Goal: Information Seeking & Learning: Learn about a topic

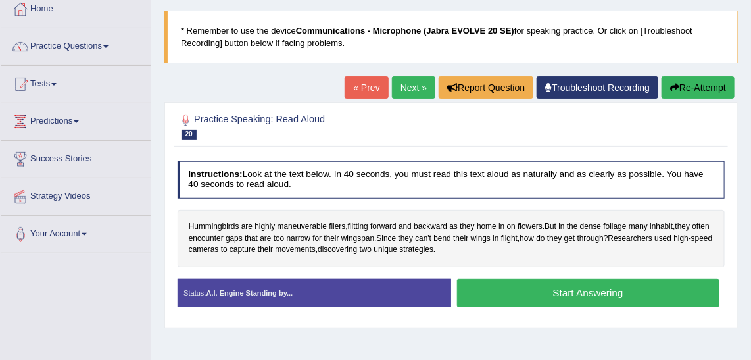
click at [618, 291] on button "Start Answering" at bounding box center [588, 293] width 262 height 28
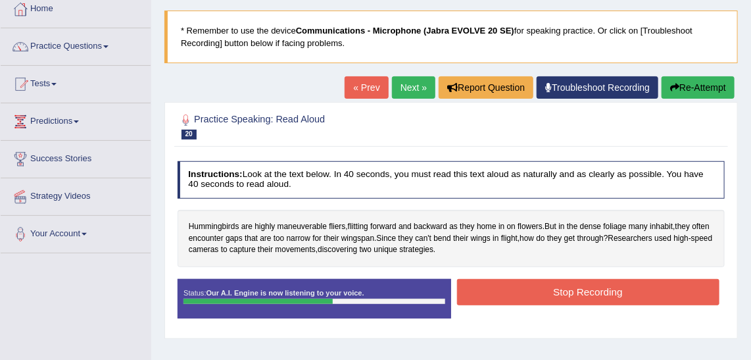
click at [618, 291] on button "Stop Recording" at bounding box center [588, 292] width 262 height 26
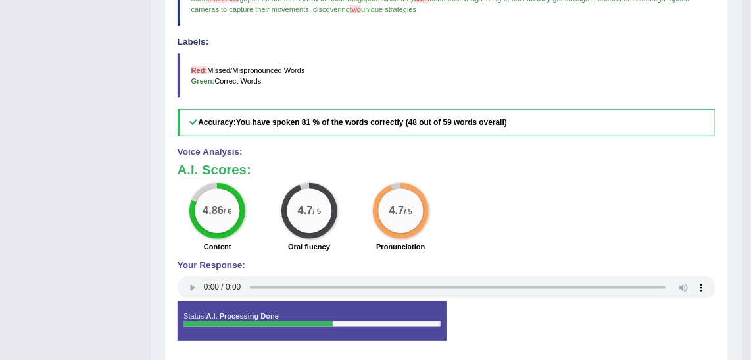
scroll to position [427, 0]
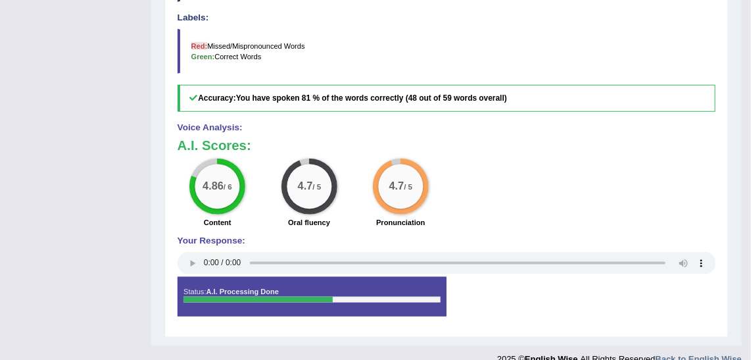
drag, startPoint x: 749, startPoint y: 254, endPoint x: 761, endPoint y: 256, distance: 12.6
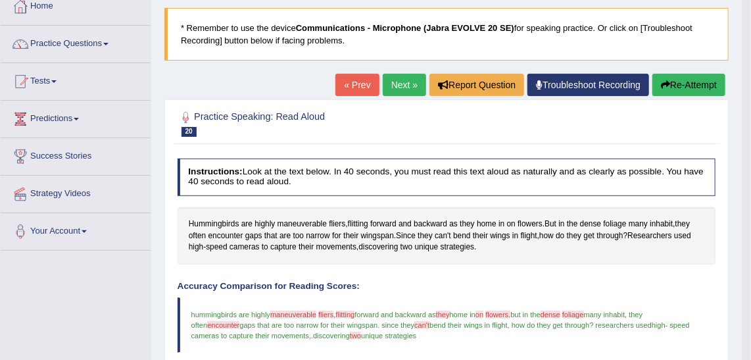
scroll to position [78, 0]
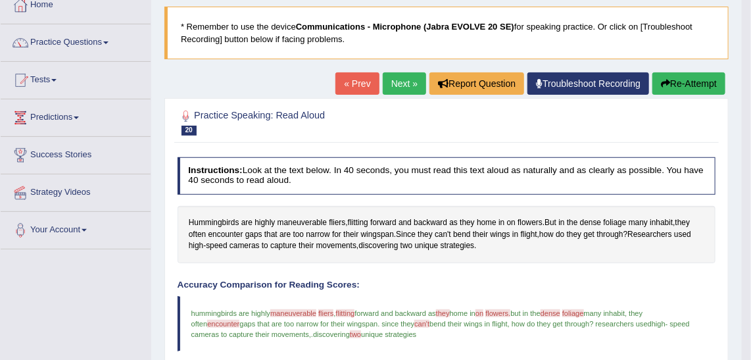
click at [412, 75] on link "Next »" at bounding box center [404, 83] width 43 height 22
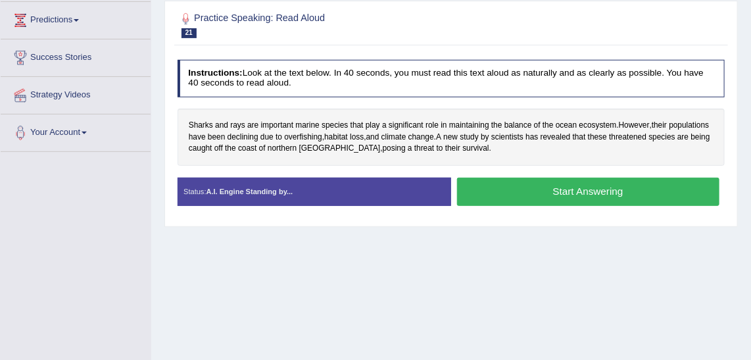
scroll to position [168, 0]
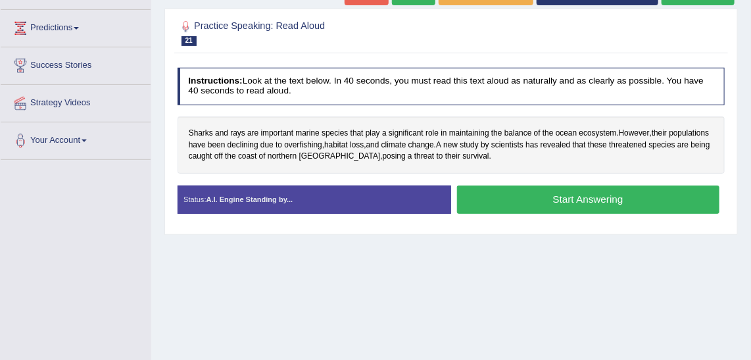
click at [598, 203] on button "Start Answering" at bounding box center [588, 199] width 262 height 28
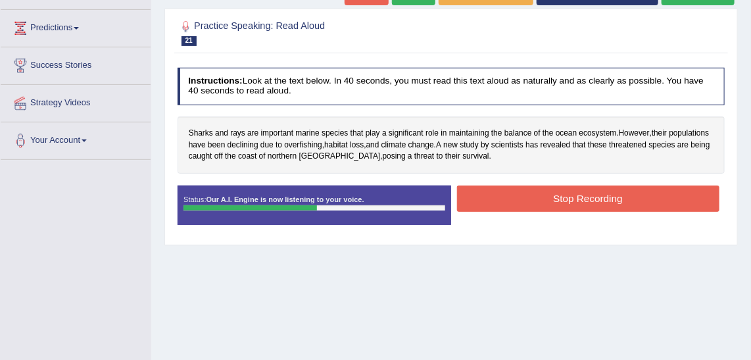
click at [598, 203] on button "Stop Recording" at bounding box center [588, 198] width 262 height 26
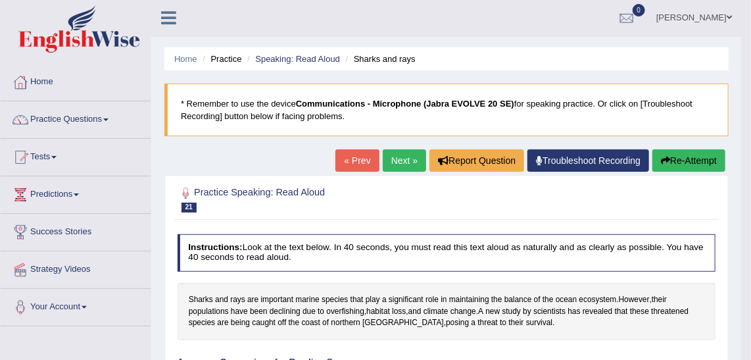
scroll to position [0, 0]
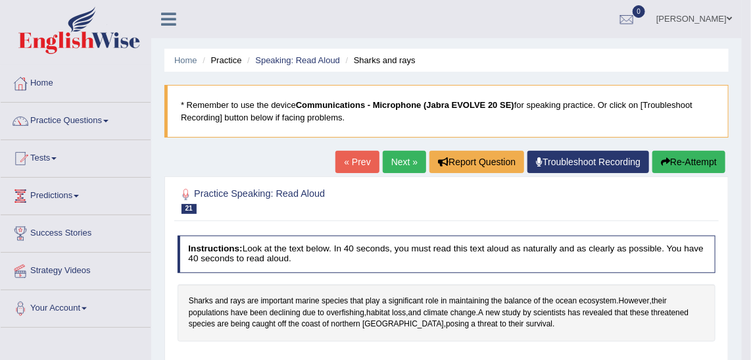
click at [398, 166] on link "Next »" at bounding box center [404, 162] width 43 height 22
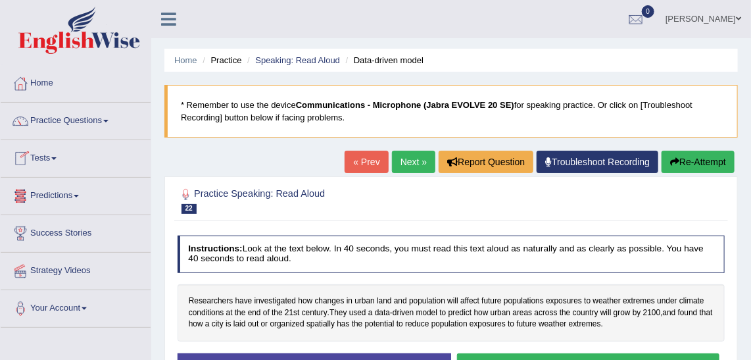
click at [69, 198] on link "Predictions" at bounding box center [76, 194] width 150 height 33
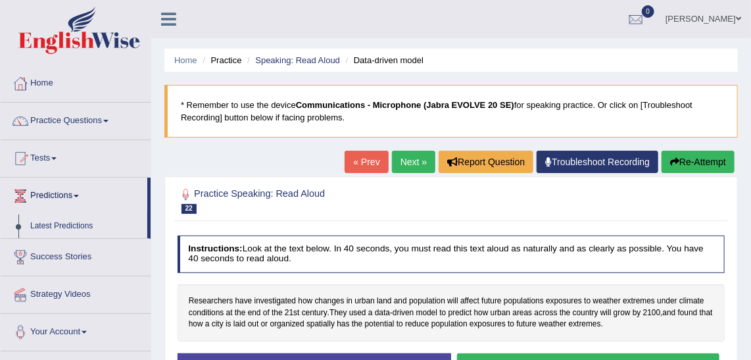
click at [69, 198] on link "Predictions" at bounding box center [74, 194] width 147 height 33
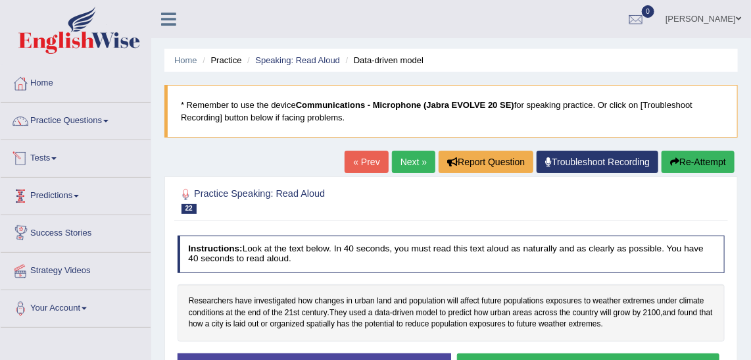
click at [49, 157] on link "Tests" at bounding box center [76, 156] width 150 height 33
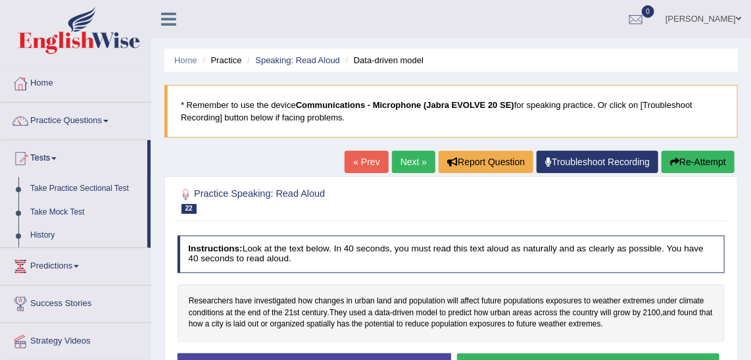
click at [49, 157] on link "Tests" at bounding box center [74, 156] width 147 height 33
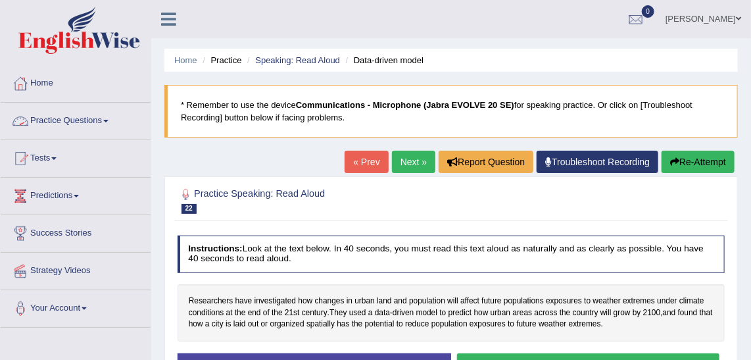
click at [74, 129] on link "Practice Questions" at bounding box center [76, 119] width 150 height 33
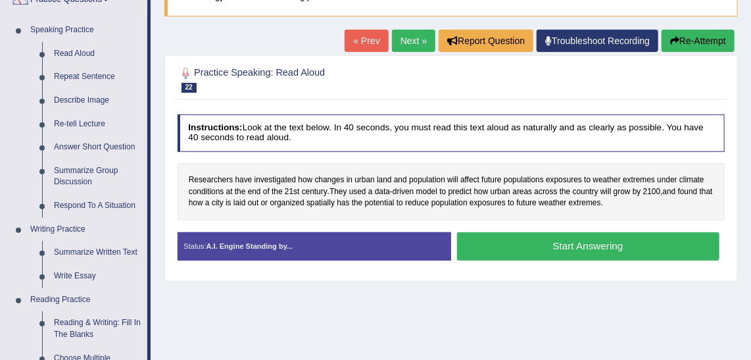
scroll to position [145, 0]
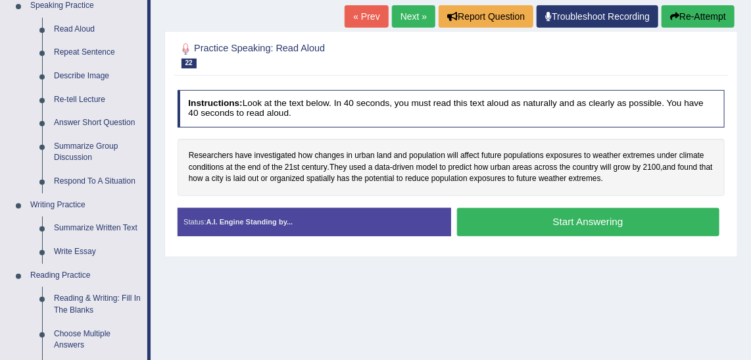
click at [602, 214] on button "Start Answering" at bounding box center [588, 222] width 262 height 28
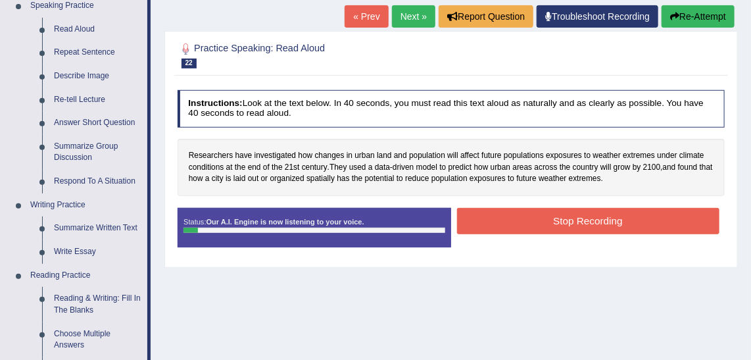
click at [408, 11] on link "Next »" at bounding box center [413, 16] width 43 height 22
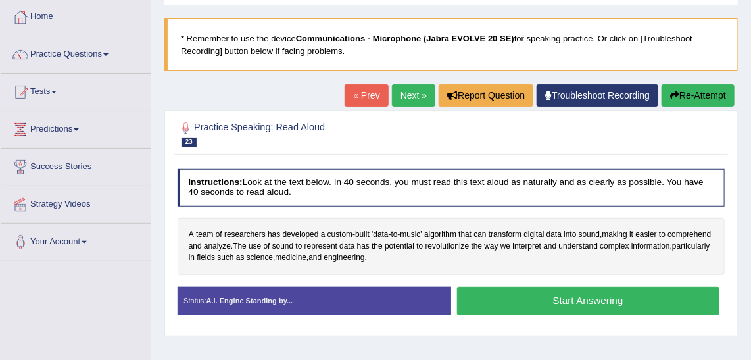
scroll to position [63, 0]
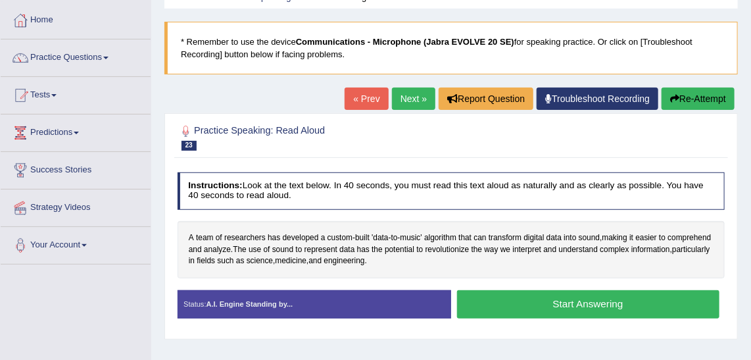
click at [602, 296] on button "Start Answering" at bounding box center [588, 304] width 262 height 28
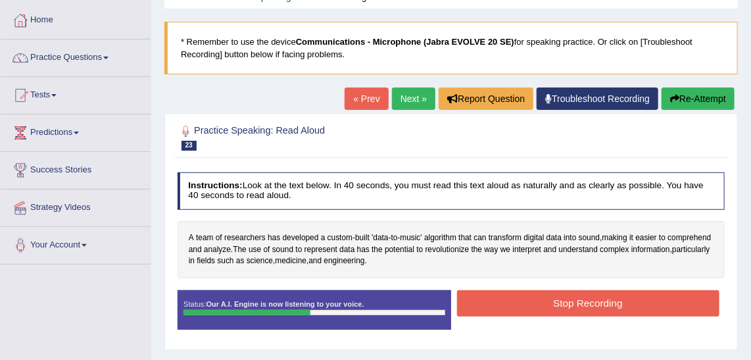
click at [602, 296] on button "Stop Recording" at bounding box center [588, 303] width 262 height 26
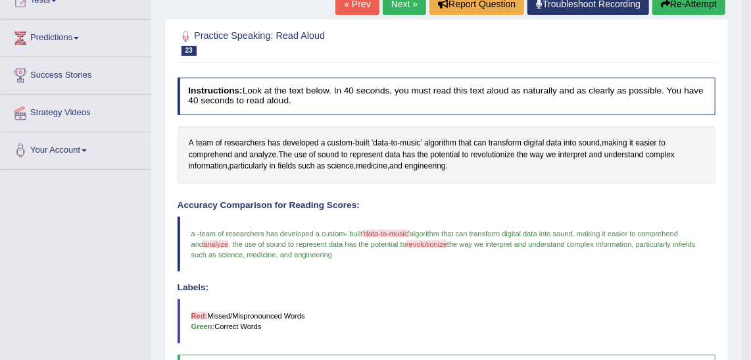
scroll to position [158, 0]
click at [748, 201] on html "Toggle navigation Home Practice Questions Speaking Practice Read Aloud Repeat S…" at bounding box center [375, 22] width 751 height 360
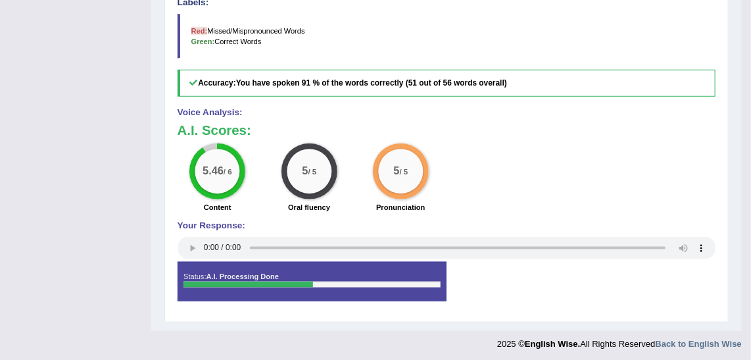
scroll to position [0, 0]
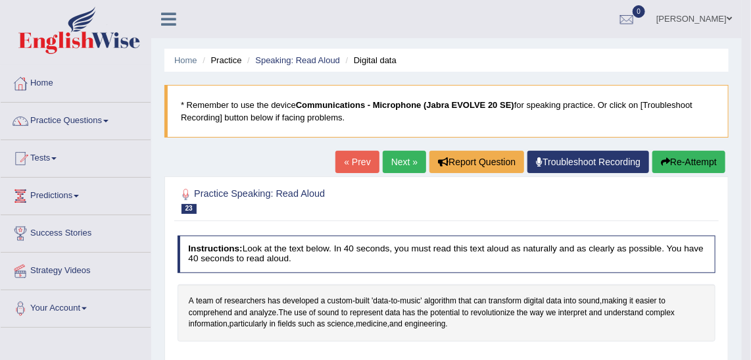
click at [389, 151] on link "Next »" at bounding box center [404, 162] width 43 height 22
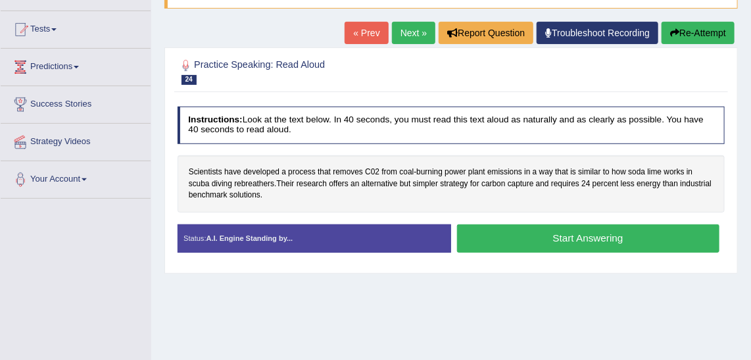
scroll to position [126, 0]
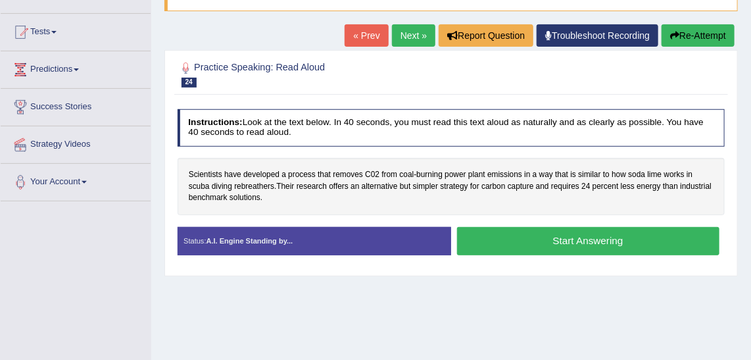
click at [564, 233] on button "Start Answering" at bounding box center [588, 241] width 262 height 28
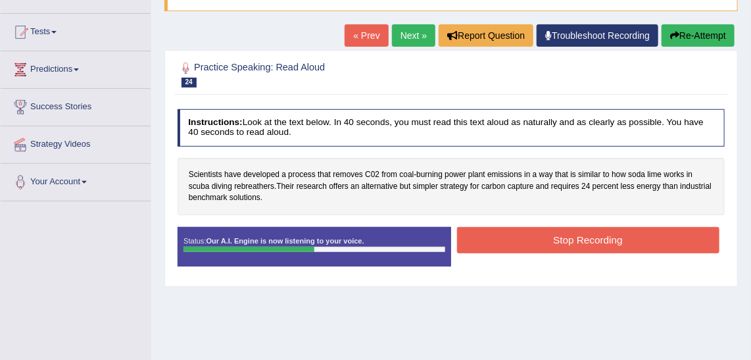
click at [564, 233] on button "Stop Recording" at bounding box center [588, 240] width 262 height 26
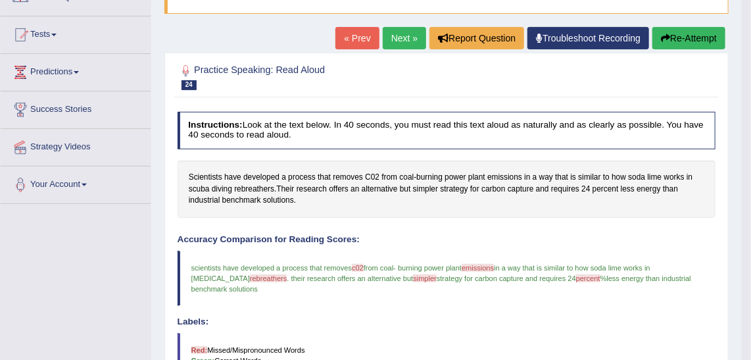
scroll to position [122, 0]
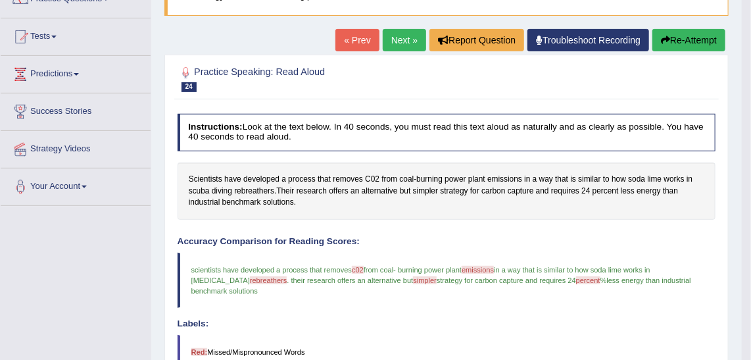
click at [389, 34] on link "Next »" at bounding box center [404, 40] width 43 height 22
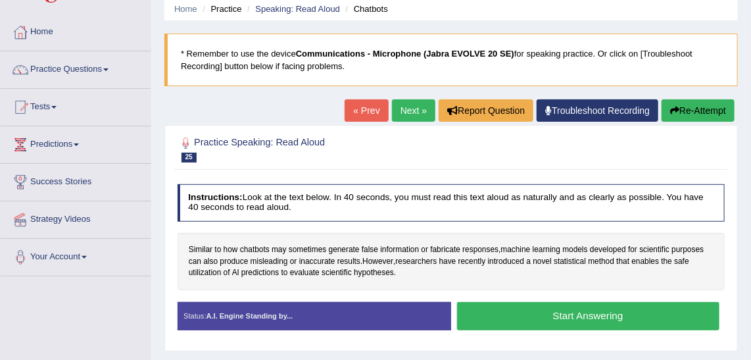
scroll to position [49, 0]
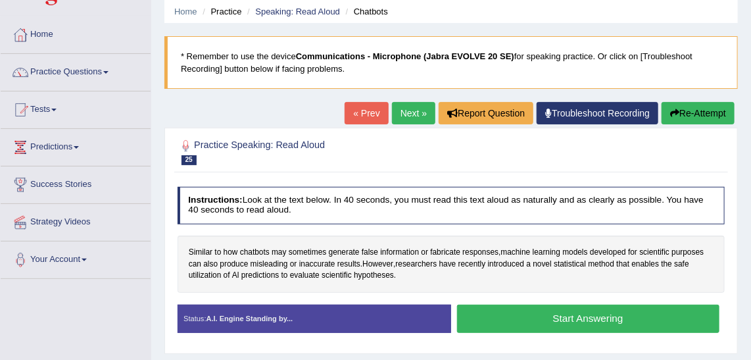
click at [590, 313] on button "Start Answering" at bounding box center [588, 318] width 262 height 28
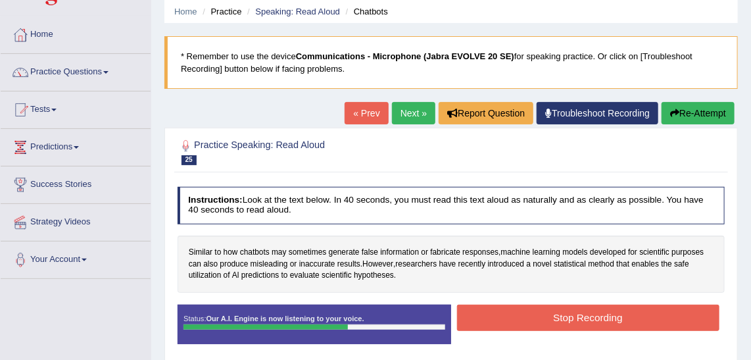
click at [617, 312] on button "Stop Recording" at bounding box center [588, 317] width 262 height 26
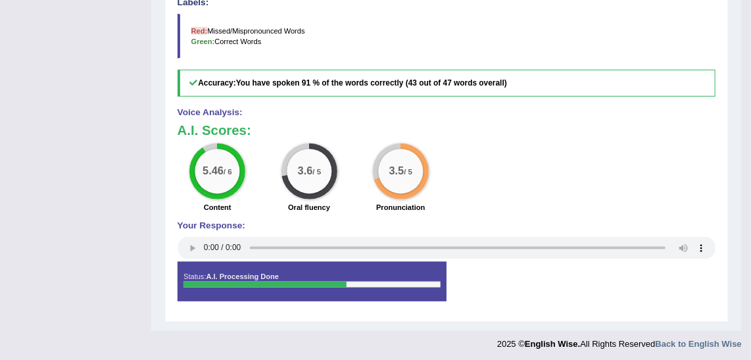
scroll to position [0, 0]
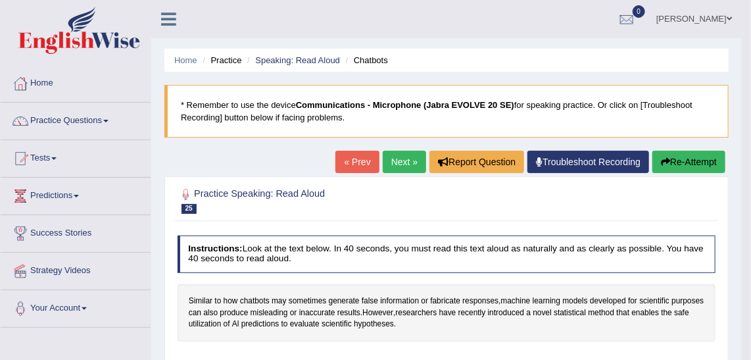
click at [396, 151] on link "Next »" at bounding box center [404, 162] width 43 height 22
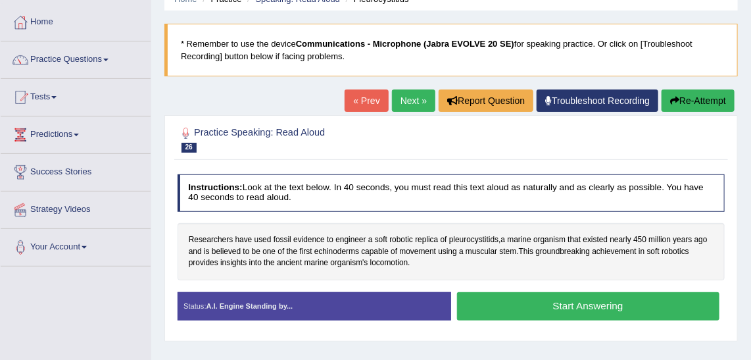
scroll to position [53, 0]
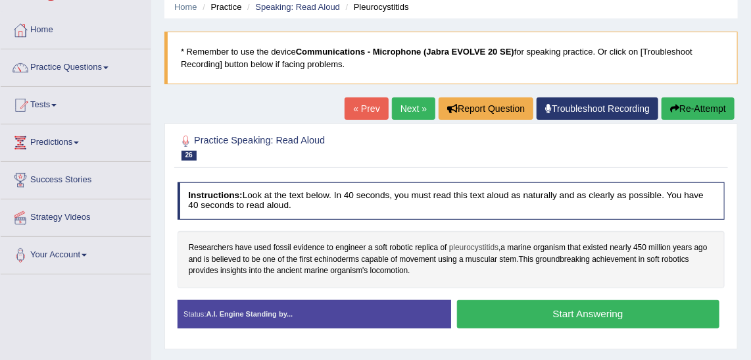
click at [476, 245] on span "pleurocystitids" at bounding box center [473, 248] width 49 height 12
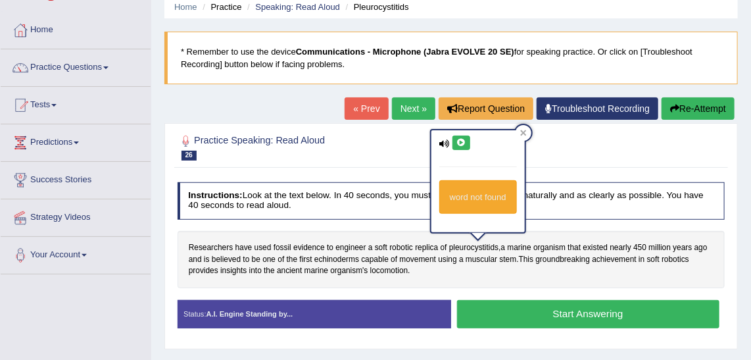
click at [458, 139] on icon at bounding box center [461, 143] width 10 height 8
click at [560, 139] on div at bounding box center [452, 147] width 548 height 34
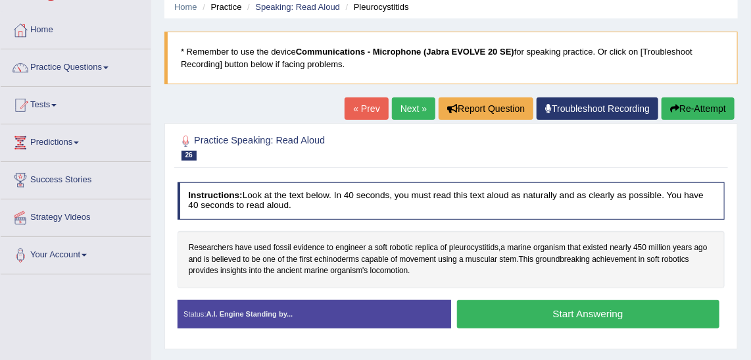
click at [555, 316] on button "Start Answering" at bounding box center [588, 314] width 262 height 28
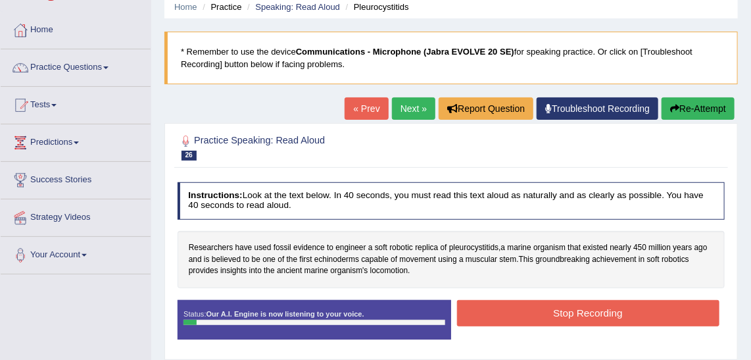
click at [402, 100] on link "Next »" at bounding box center [413, 108] width 43 height 22
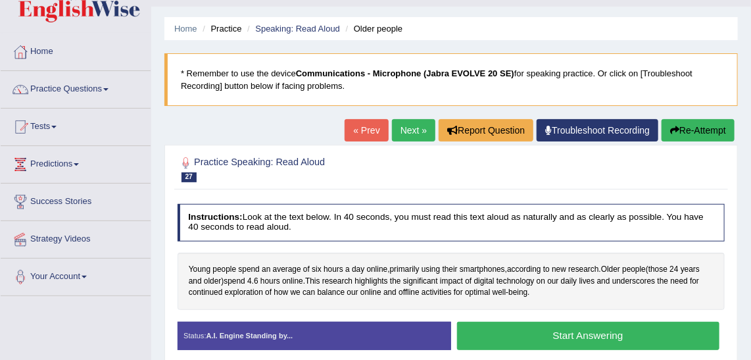
scroll to position [29, 0]
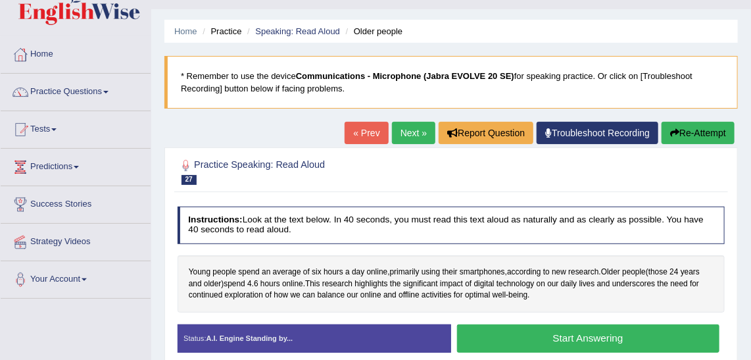
click at [576, 339] on button "Start Answering" at bounding box center [588, 338] width 262 height 28
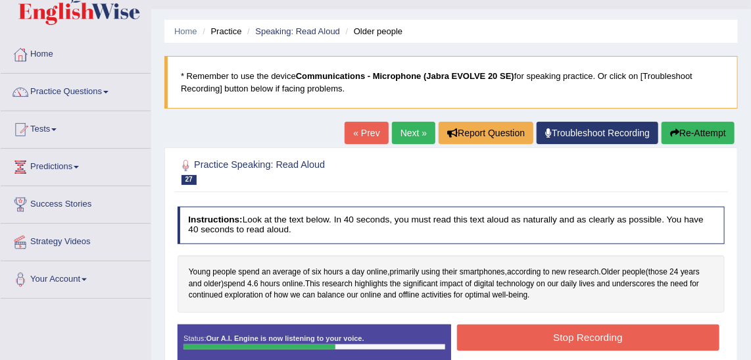
click at [576, 339] on button "Stop Recording" at bounding box center [588, 337] width 262 height 26
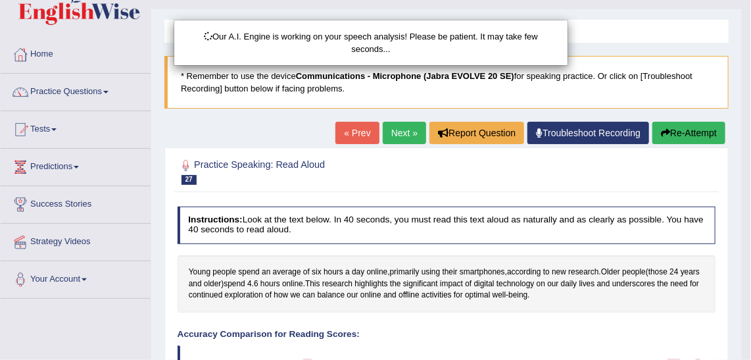
click at [750, 159] on html "Toggle navigation Home Practice Questions Speaking Practice Read Aloud Repeat S…" at bounding box center [375, 151] width 751 height 360
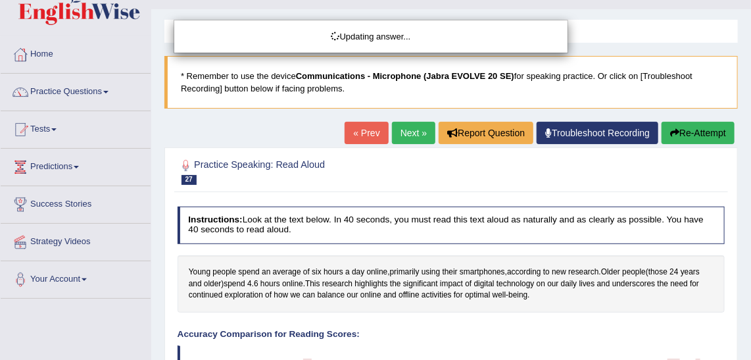
drag, startPoint x: 755, startPoint y: 159, endPoint x: 760, endPoint y: 197, distance: 37.8
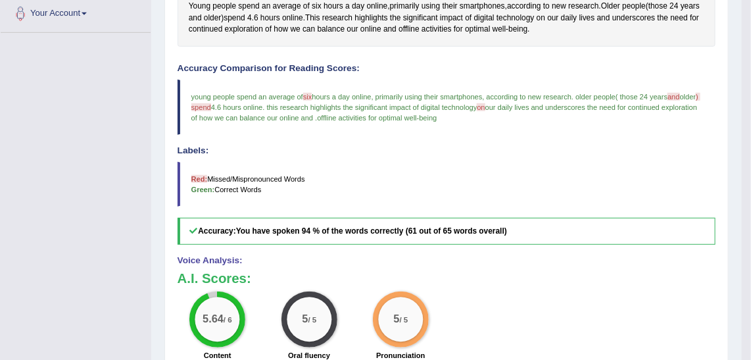
scroll to position [293, 0]
